Goal: Task Accomplishment & Management: Complete application form

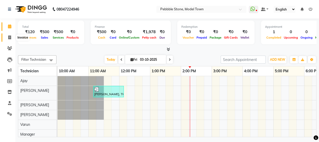
click at [9, 37] on icon at bounding box center [9, 37] width 3 height 4
select select "service"
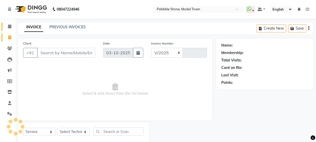
select select "8684"
type input "0320"
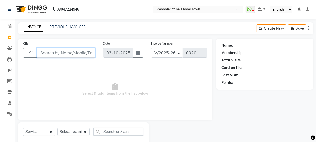
click at [58, 51] on input "Client" at bounding box center [66, 53] width 58 height 10
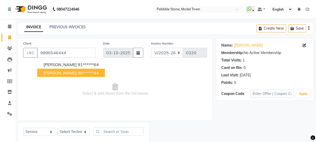
click at [78, 72] on ngb-highlight "98******44" at bounding box center [88, 72] width 21 height 5
type input "98******44"
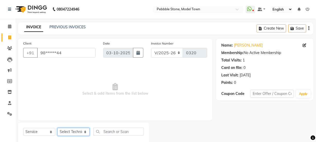
click at [70, 131] on select "Select Technician Ajay amit [PERSON_NAME] Manager [PERSON_NAME]" at bounding box center [73, 132] width 32 height 8
select select "90515"
click at [57, 128] on select "Select Technician Ajay amit [PERSON_NAME] Manager [PERSON_NAME]" at bounding box center [73, 132] width 32 height 8
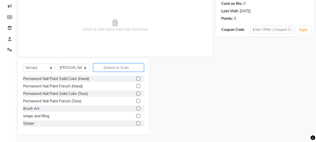
click at [118, 67] on input "text" at bounding box center [118, 67] width 50 height 8
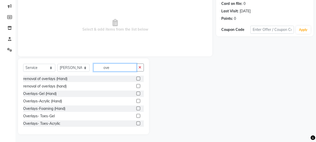
type input "ove"
click at [136, 101] on label at bounding box center [138, 101] width 4 height 4
click at [136, 101] on input "checkbox" at bounding box center [137, 100] width 3 height 3
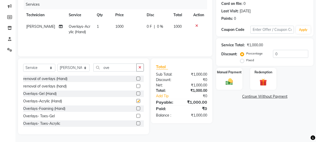
checkbox input "false"
click at [115, 66] on input "ove" at bounding box center [114, 67] width 43 height 8
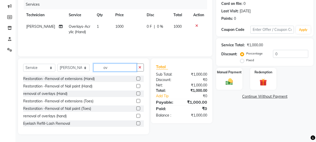
type input "o"
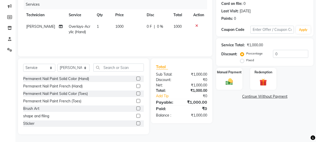
click at [136, 85] on label at bounding box center [138, 86] width 4 height 4
click at [136, 85] on input "checkbox" at bounding box center [137, 86] width 3 height 3
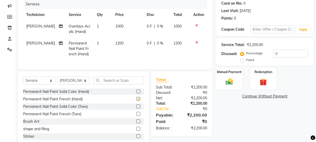
checkbox input "false"
click at [147, 44] on span "0 F" at bounding box center [149, 43] width 5 height 5
select select "90515"
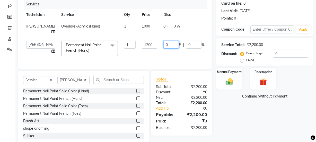
click at [163, 41] on input "0" at bounding box center [170, 45] width 15 height 8
type input "0250"
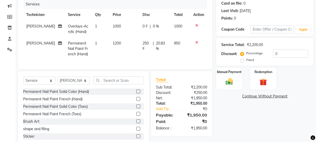
click at [155, 47] on td "250 F | 20.83 %" at bounding box center [154, 49] width 31 height 22
select select "90515"
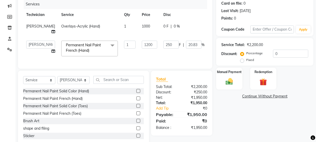
click at [163, 26] on span "0 F" at bounding box center [165, 26] width 5 height 5
select select "90515"
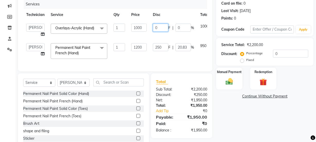
click at [158, 27] on input "0" at bounding box center [160, 28] width 15 height 8
type input "0250"
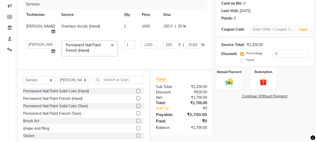
click at [153, 36] on tbody "amit Overlays-Acrylic (Hand) 1 1000 250 F | 25 % 750 Ajay amit [PERSON_NAME] Ma…" at bounding box center [131, 40] width 216 height 39
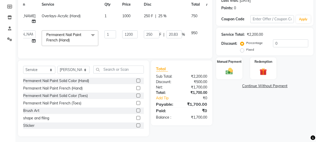
scroll to position [0, 22]
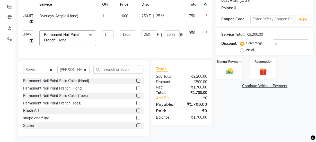
click at [206, 15] on icon at bounding box center [207, 15] width 3 height 4
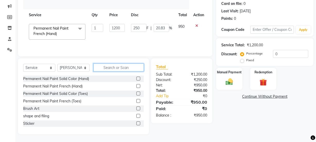
click at [112, 67] on input "text" at bounding box center [118, 67] width 50 height 8
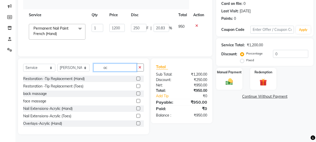
type input "ac"
click at [136, 109] on label at bounding box center [138, 108] width 4 height 4
click at [136, 109] on input "checkbox" at bounding box center [137, 108] width 3 height 3
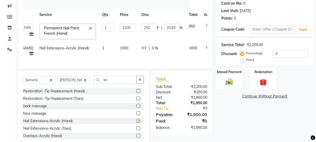
checkbox input "false"
click at [141, 48] on span "0 F" at bounding box center [143, 47] width 5 height 5
select select "90515"
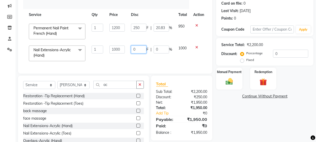
click at [139, 50] on input "0" at bounding box center [138, 49] width 15 height 8
type input "0250"
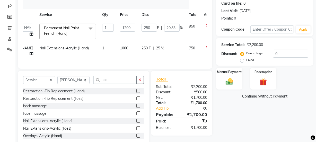
click at [125, 62] on div "Client +91 98******44 Date [DATE] Invoice Number V/2025 V/[PHONE_NUMBER] Servic…" at bounding box center [115, 21] width 194 height 94
click at [222, 79] on div "Manual Payment" at bounding box center [228, 78] width 27 height 23
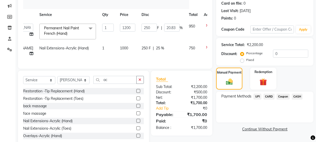
click at [297, 96] on span "CASH" at bounding box center [296, 97] width 11 height 6
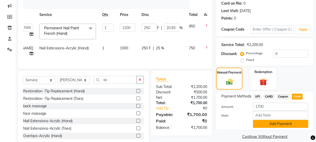
click at [278, 121] on button "Add Payment" at bounding box center [280, 124] width 55 height 8
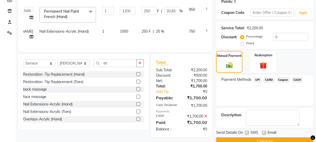
scroll to position [92, 0]
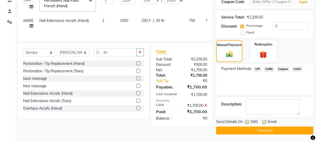
click at [265, 130] on button "Checkout" at bounding box center [264, 130] width 97 height 8
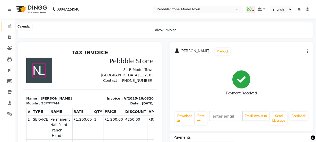
click at [9, 25] on icon at bounding box center [9, 26] width 3 height 4
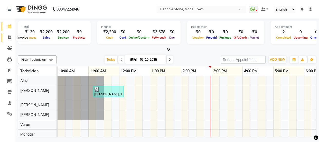
click at [10, 38] on icon at bounding box center [9, 37] width 3 height 4
select select "service"
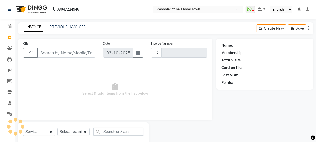
type input "0321"
select select "8684"
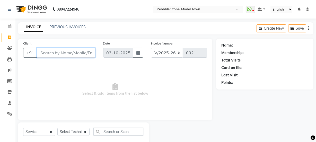
click at [53, 50] on input "Client" at bounding box center [66, 53] width 58 height 10
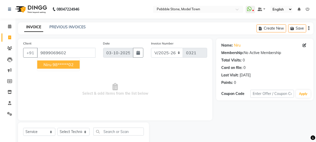
click at [57, 64] on ngb-highlight "98******02" at bounding box center [62, 64] width 21 height 5
type input "98******02"
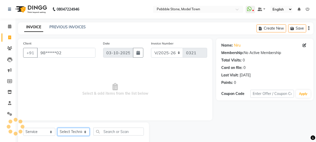
click at [72, 132] on select "Select Technician Ajay amit [PERSON_NAME] Manager [PERSON_NAME]" at bounding box center [73, 132] width 32 height 8
select select "90515"
click at [57, 128] on select "Select Technician Ajay amit [PERSON_NAME] Manager [PERSON_NAME]" at bounding box center [73, 132] width 32 height 8
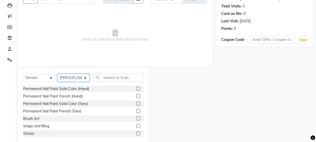
scroll to position [64, 0]
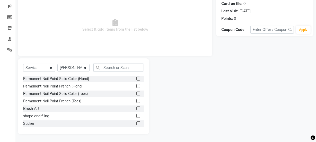
click at [136, 93] on label at bounding box center [138, 94] width 4 height 4
click at [136, 93] on input "checkbox" at bounding box center [137, 93] width 3 height 3
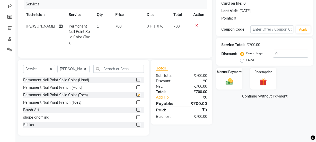
checkbox input "false"
click at [84, 72] on select "Select Technician Ajay amit [PERSON_NAME] Manager [PERSON_NAME]" at bounding box center [73, 69] width 32 height 8
select select "87689"
click at [57, 69] on select "Select Technician Ajay amit [PERSON_NAME] Manager [PERSON_NAME]" at bounding box center [73, 69] width 32 height 8
click at [110, 73] on input "text" at bounding box center [118, 69] width 50 height 8
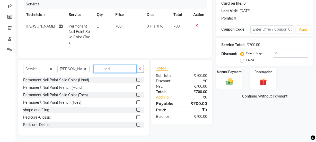
scroll to position [58, 0]
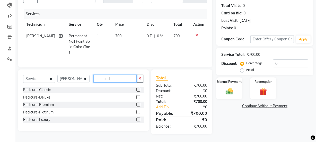
type input "ped"
click at [139, 90] on label at bounding box center [138, 90] width 4 height 4
click at [139, 90] on input "checkbox" at bounding box center [137, 89] width 3 height 3
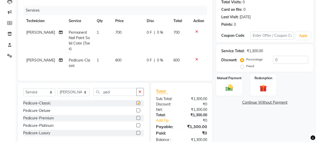
checkbox input "false"
click at [233, 84] on img at bounding box center [229, 87] width 12 height 9
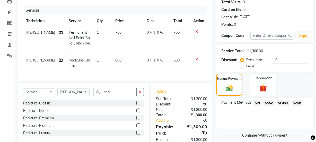
click at [258, 102] on span "UPI" at bounding box center [257, 103] width 8 height 6
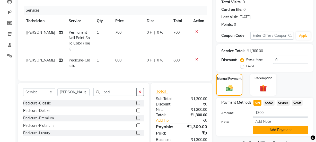
click at [276, 131] on button "Add Payment" at bounding box center [280, 130] width 55 height 8
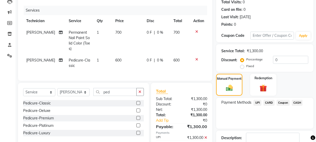
scroll to position [92, 0]
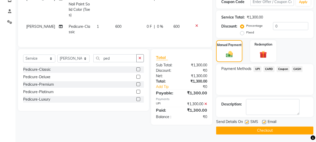
click at [269, 128] on button "Checkout" at bounding box center [264, 130] width 97 height 8
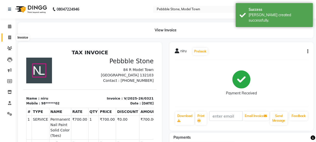
click at [8, 36] on icon at bounding box center [9, 37] width 3 height 4
select select "service"
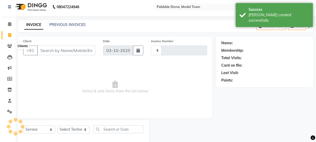
scroll to position [13, 0]
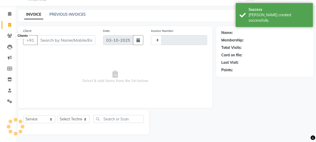
type input "0322"
select select "8684"
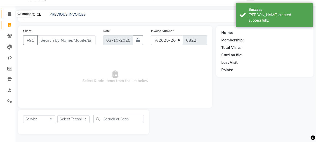
click at [10, 14] on icon at bounding box center [9, 14] width 3 height 4
